Goal: Information Seeking & Learning: Learn about a topic

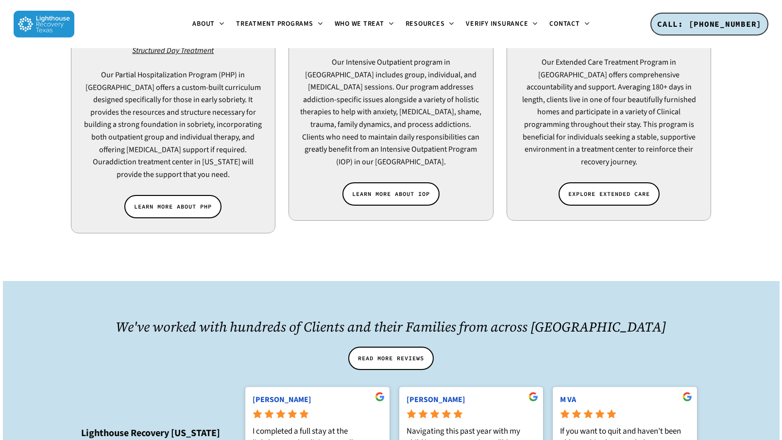
scroll to position [1029, 0]
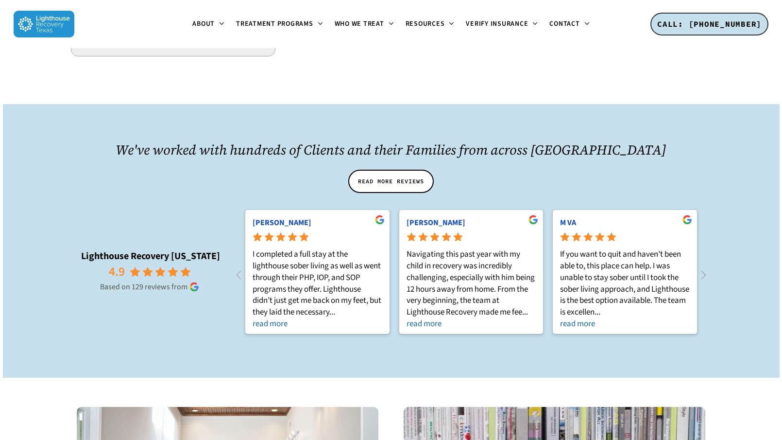
click at [702, 267] on icon at bounding box center [704, 275] width 16 height 16
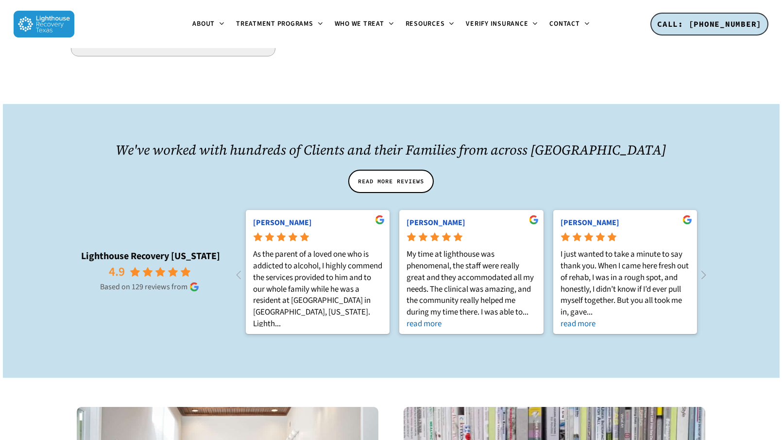
click at [702, 267] on icon at bounding box center [704, 275] width 16 height 16
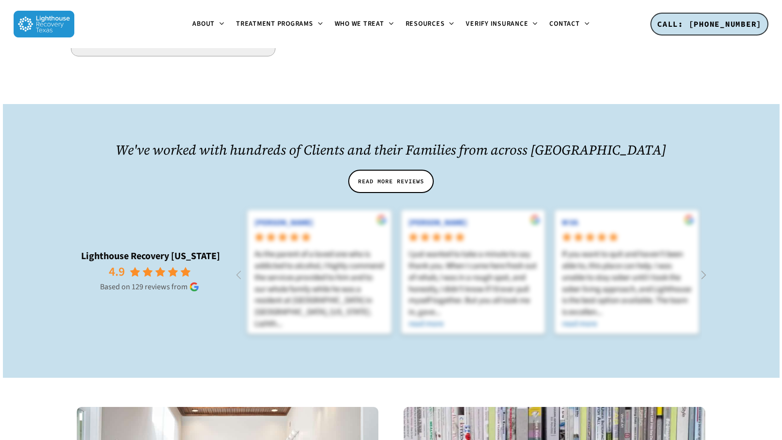
scroll to position [0, 922]
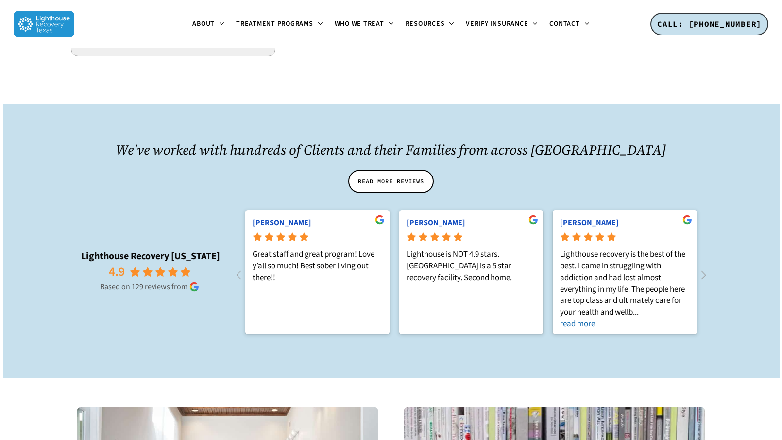
click at [702, 271] on icon at bounding box center [703, 275] width 5 height 8
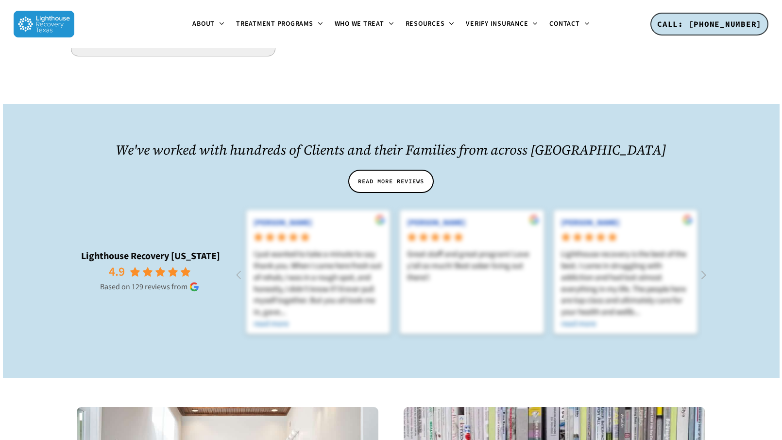
scroll to position [0, 1383]
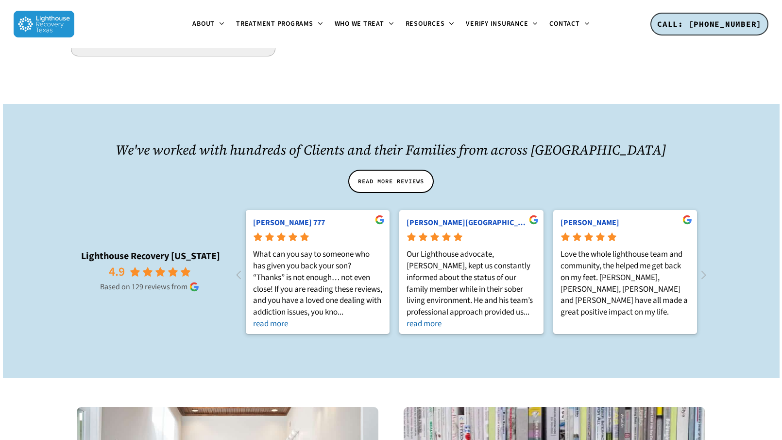
click at [182, 281] on rp-based "Based on 129 reviews from" at bounding box center [150, 286] width 160 height 11
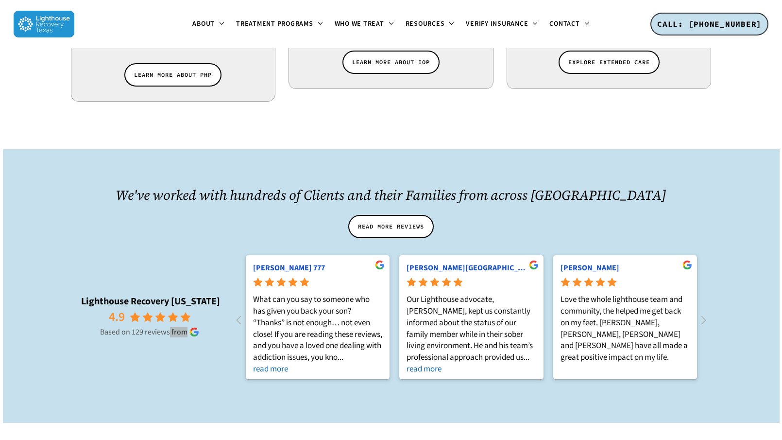
scroll to position [973, 0]
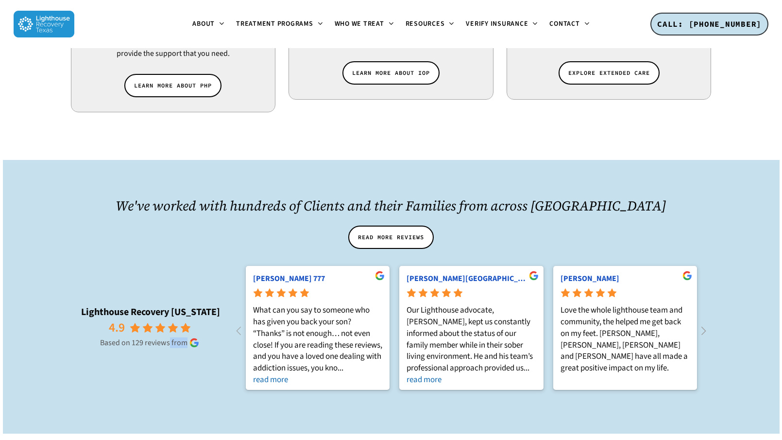
click at [702, 323] on icon at bounding box center [704, 331] width 16 height 16
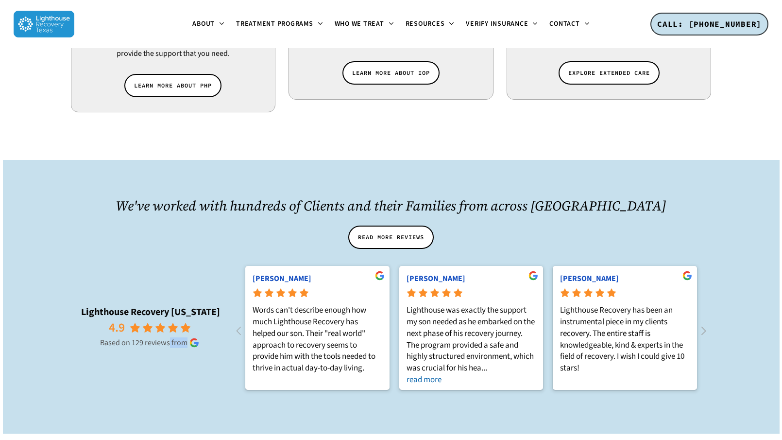
click at [702, 323] on icon at bounding box center [704, 331] width 16 height 16
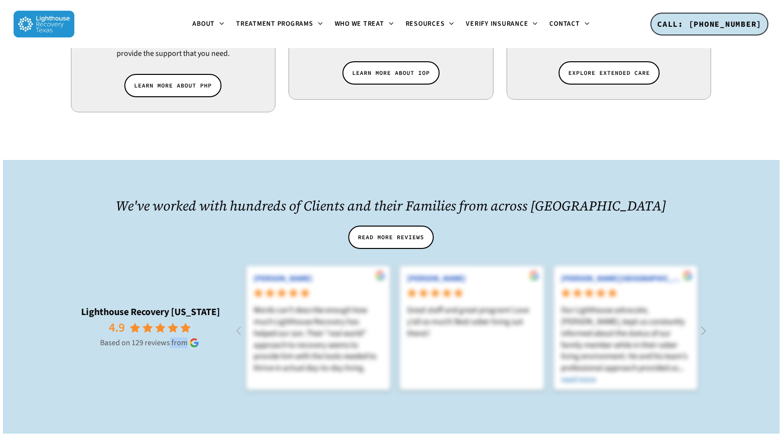
scroll to position [0, 2306]
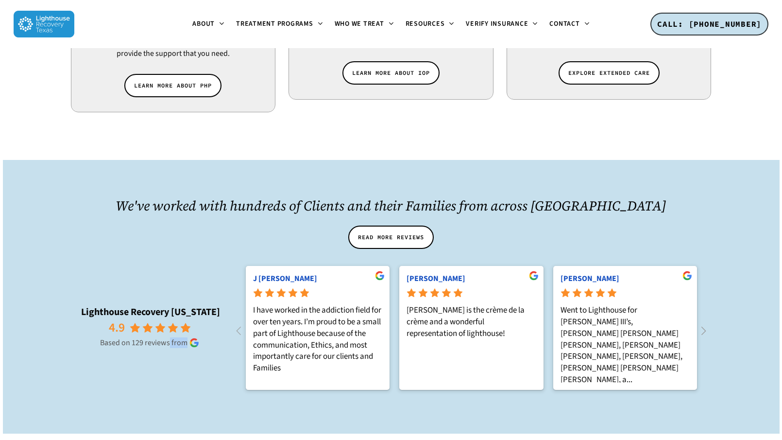
click at [702, 326] on icon at bounding box center [703, 330] width 5 height 8
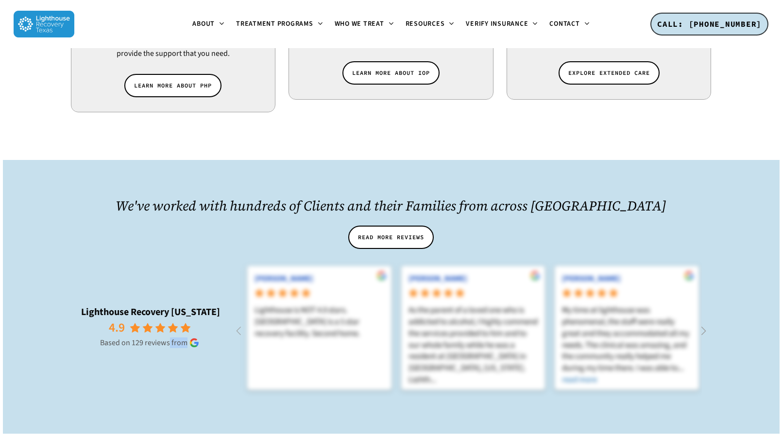
scroll to position [0, 2767]
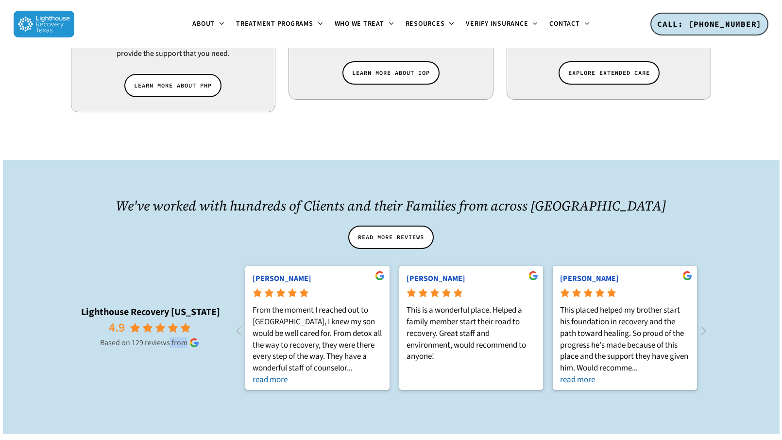
click at [702, 326] on icon at bounding box center [703, 330] width 5 height 8
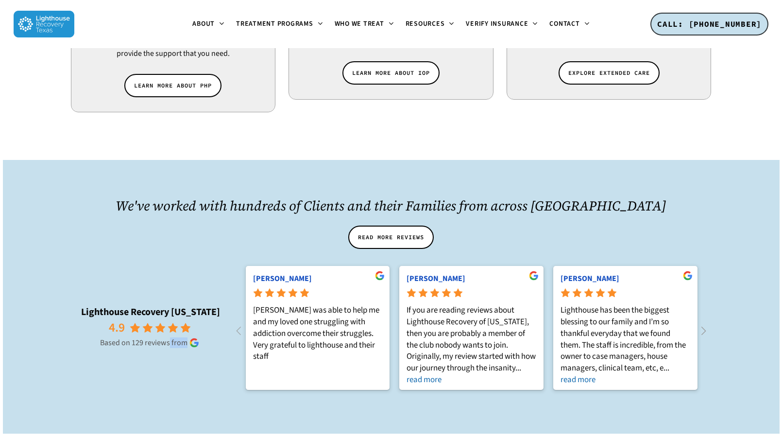
click at [702, 326] on icon at bounding box center [703, 330] width 5 height 8
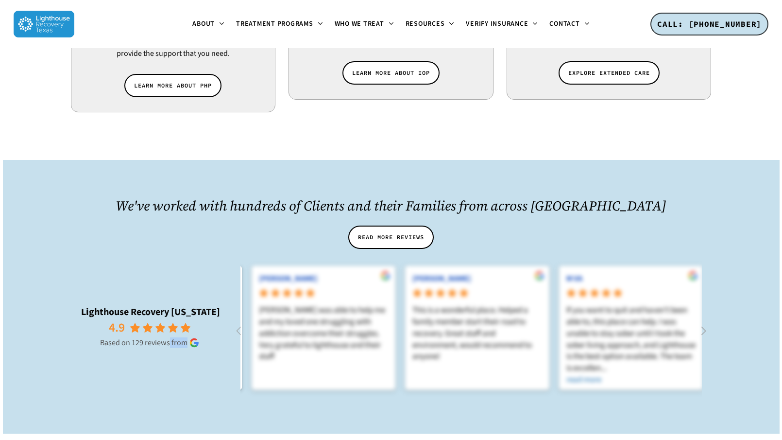
scroll to position [0, 3690]
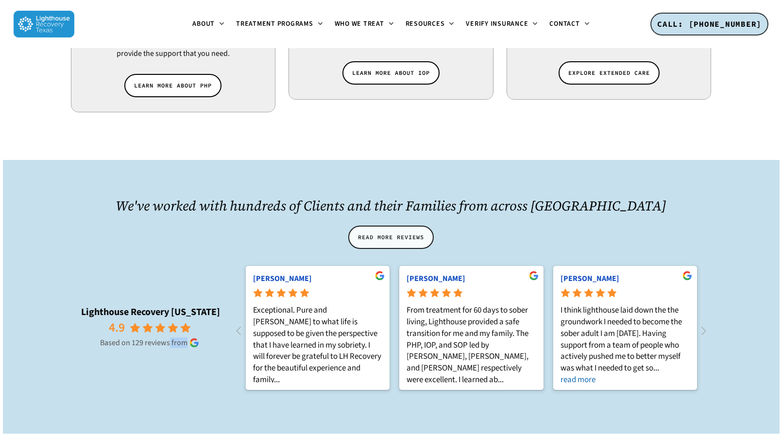
click at [388, 232] on span "READ MORE REVIEWS" at bounding box center [391, 237] width 66 height 10
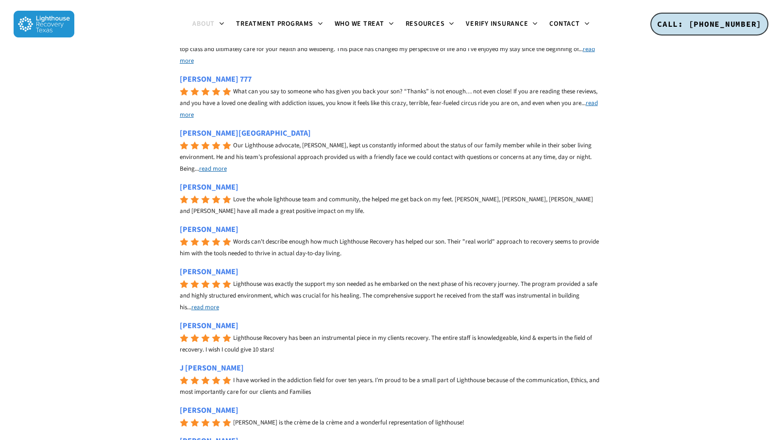
scroll to position [992, 0]
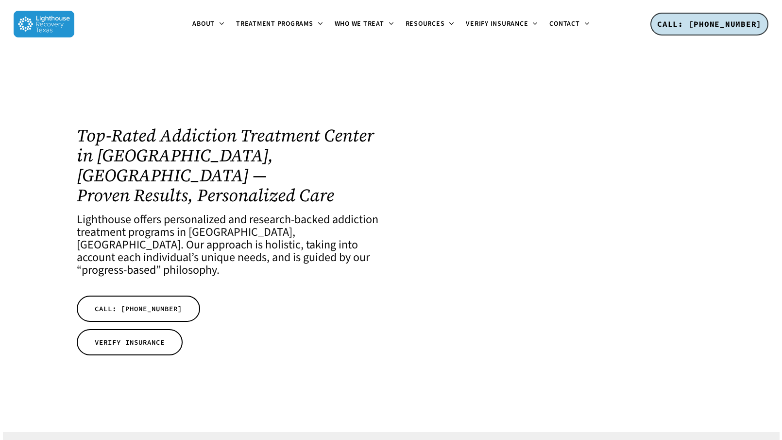
scroll to position [979, 0]
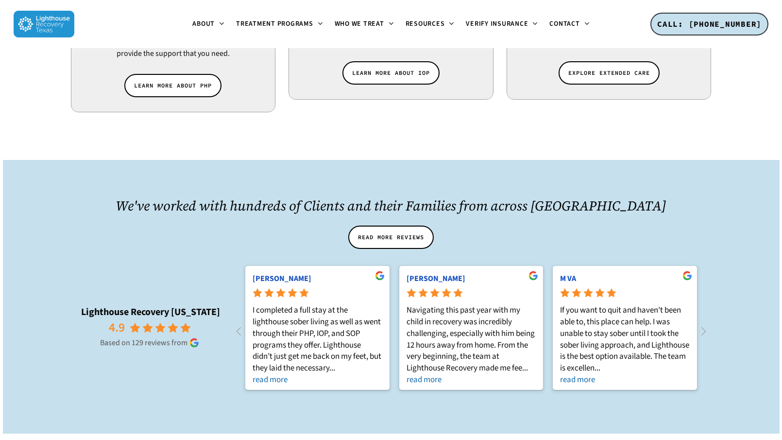
click at [194, 338] on use at bounding box center [194, 342] width 9 height 9
click at [278, 273] on link "[PERSON_NAME]" at bounding box center [286, 278] width 66 height 11
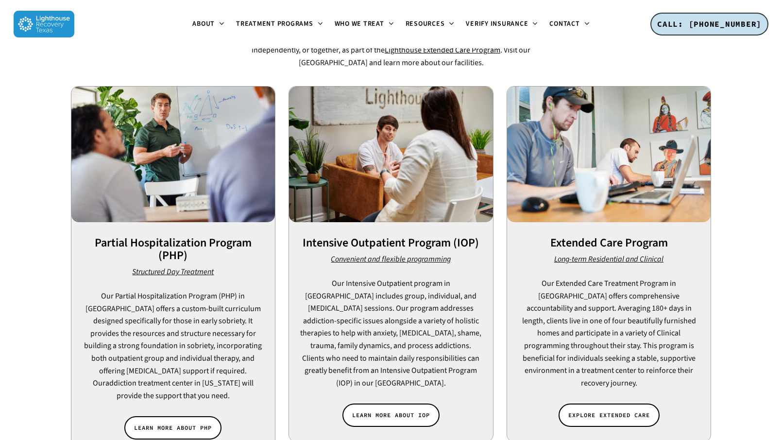
scroll to position [558, 0]
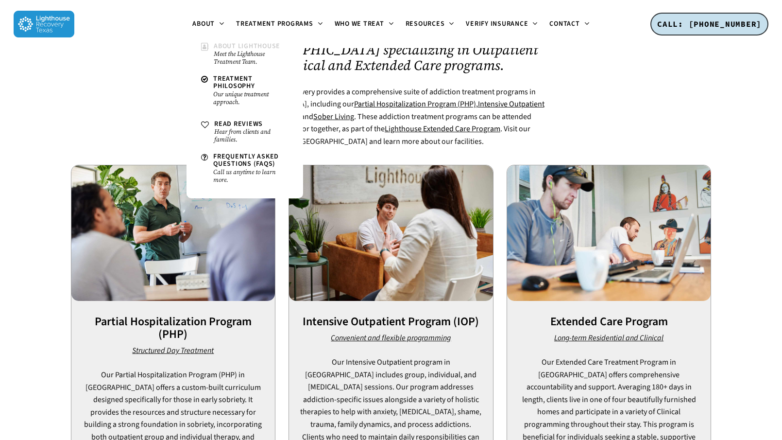
click at [214, 40] on link "About Lighthouse Meet the Lighthouse Treatment Team." at bounding box center [244, 54] width 97 height 33
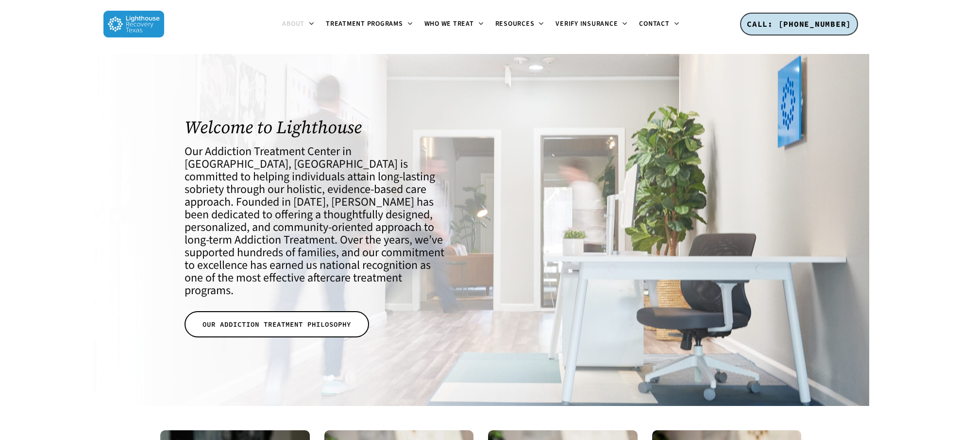
scroll to position [1, 0]
